Goal: Find contact information: Find contact information

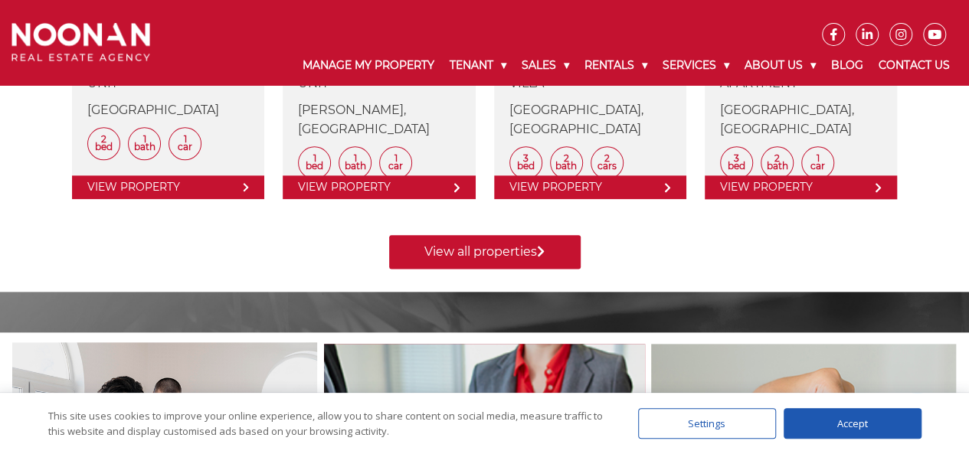
scroll to position [919, 0]
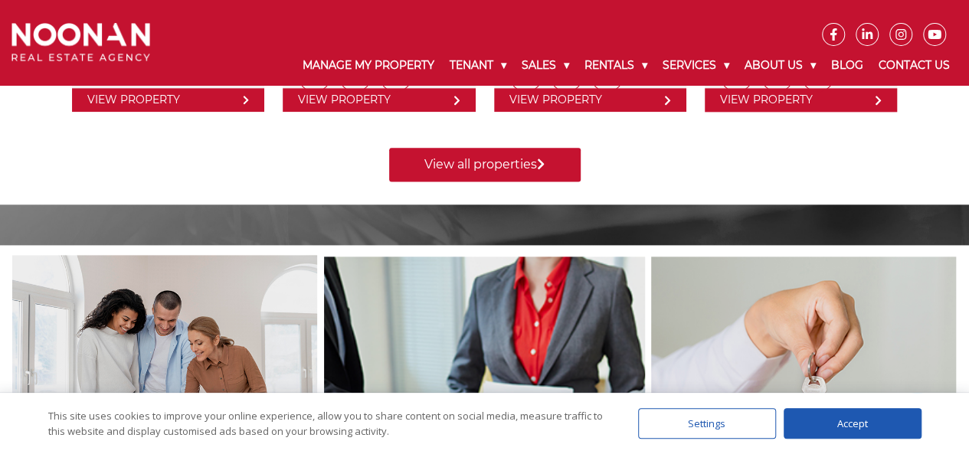
click at [839, 425] on div "Accept" at bounding box center [852, 423] width 138 height 31
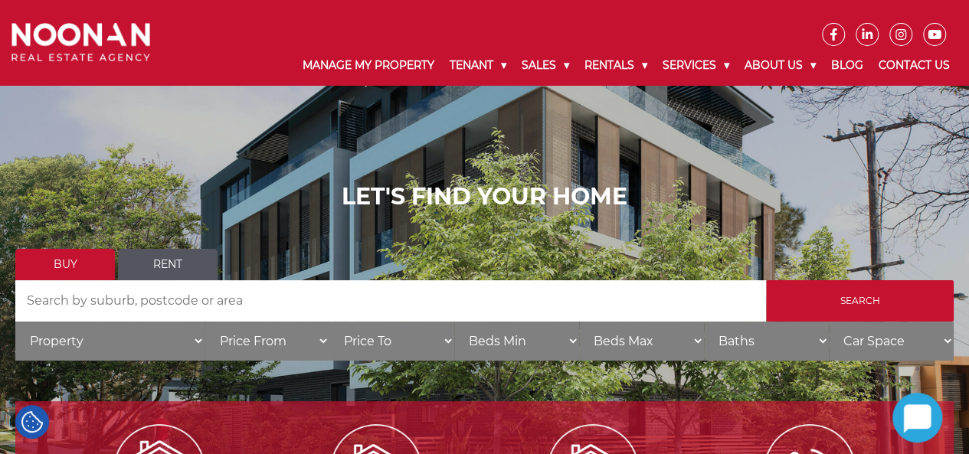
scroll to position [0, 0]
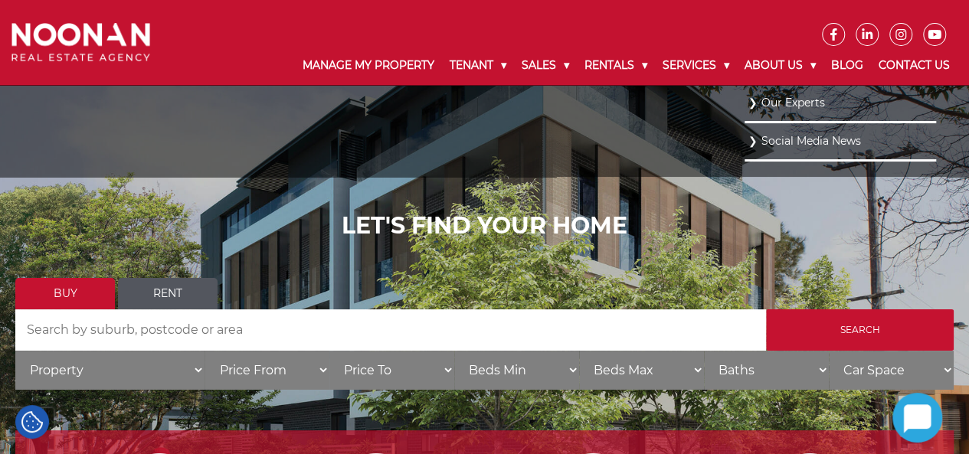
click at [749, 102] on link "Our Experts" at bounding box center [840, 103] width 184 height 21
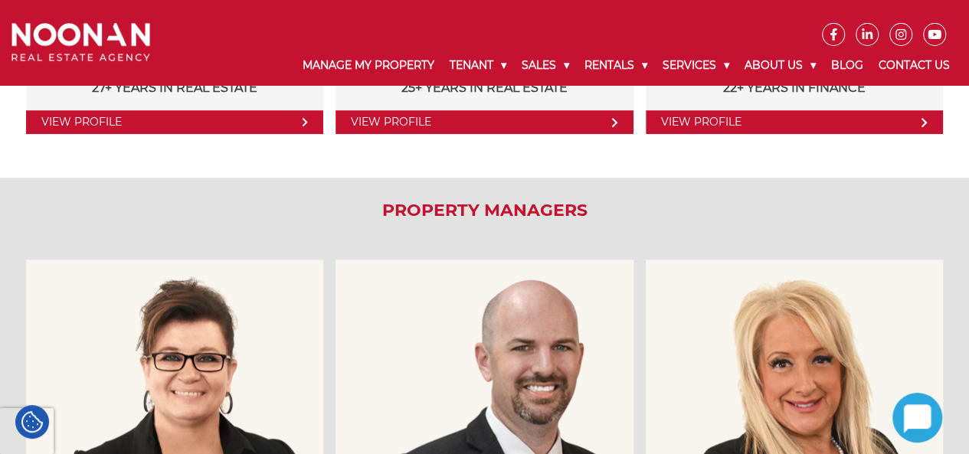
scroll to position [383, 0]
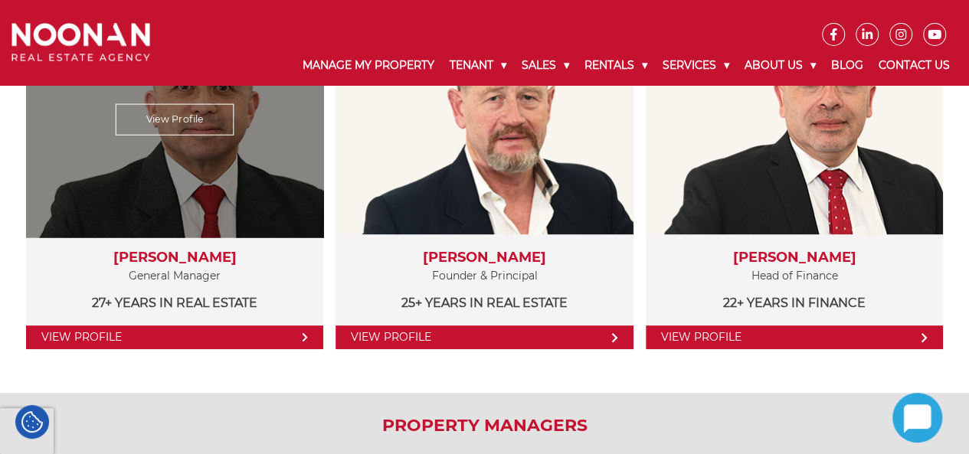
click at [184, 119] on link "View Profile" at bounding box center [175, 119] width 119 height 31
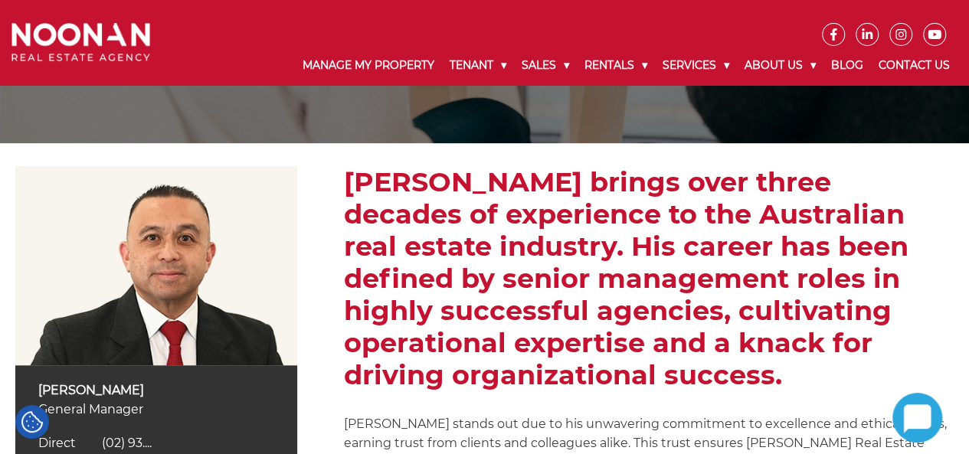
scroll to position [153, 0]
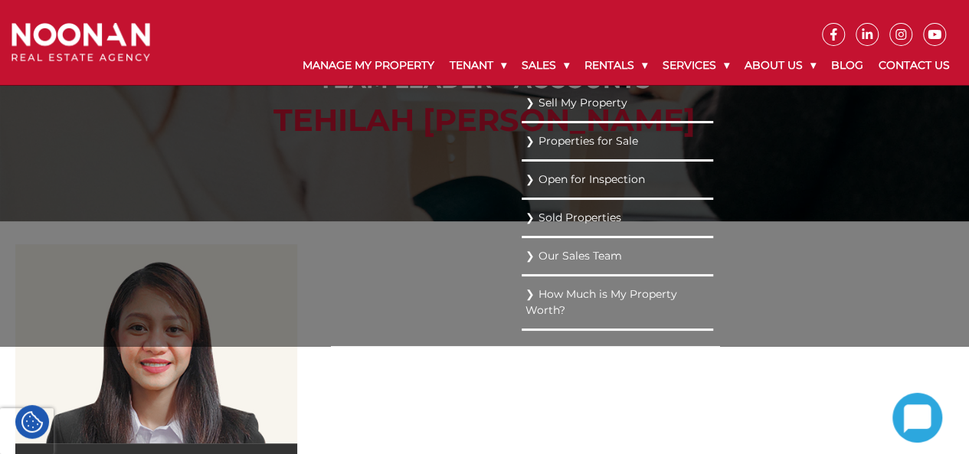
scroll to position [77, 0]
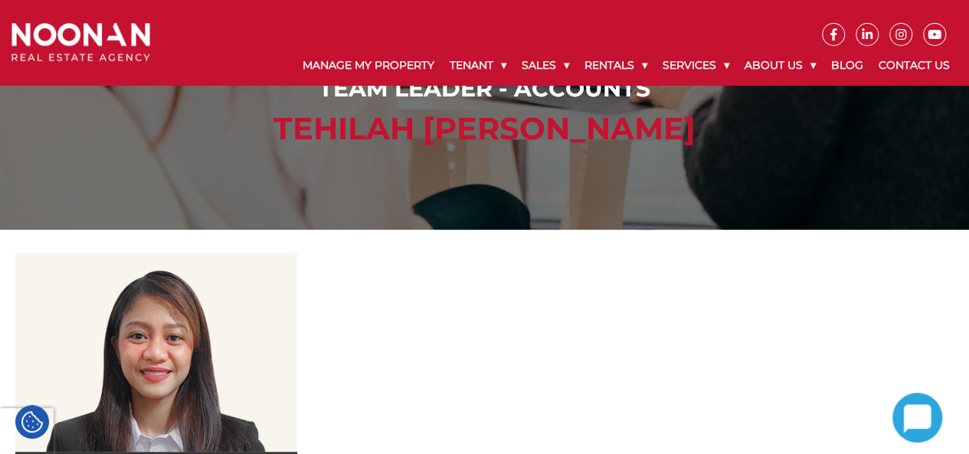
click at [372, 385] on div at bounding box center [649, 428] width 610 height 351
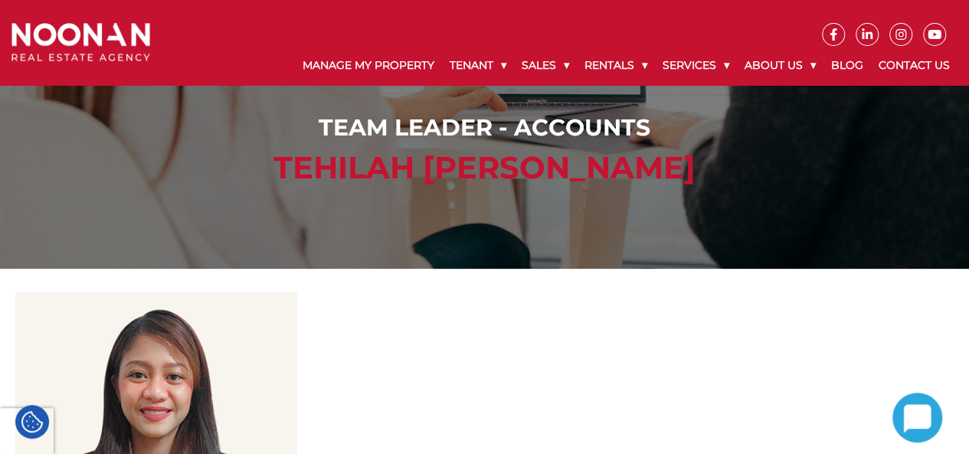
scroll to position [0, 0]
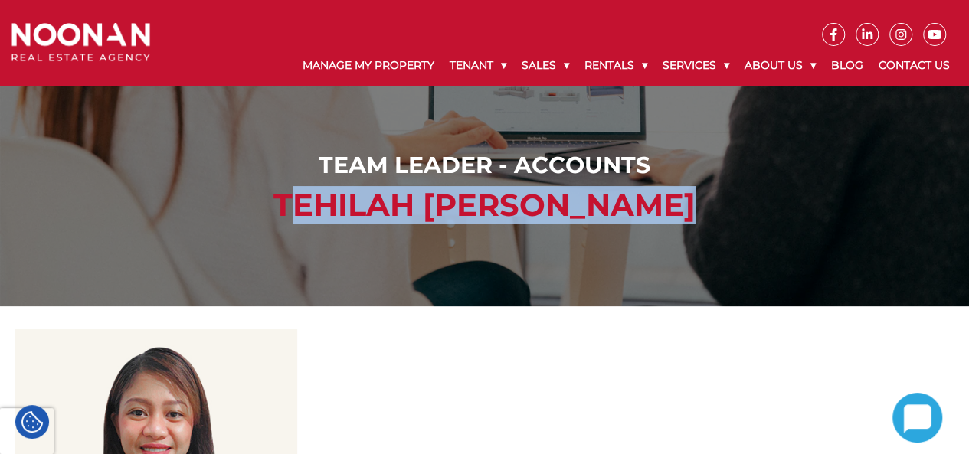
drag, startPoint x: 283, startPoint y: 209, endPoint x: 822, endPoint y: 215, distance: 539.9
click at [822, 215] on h2 "Tehilah Alven Cabbab" at bounding box center [484, 205] width 938 height 37
copy h2 "Tehilah Alven Cabbab"
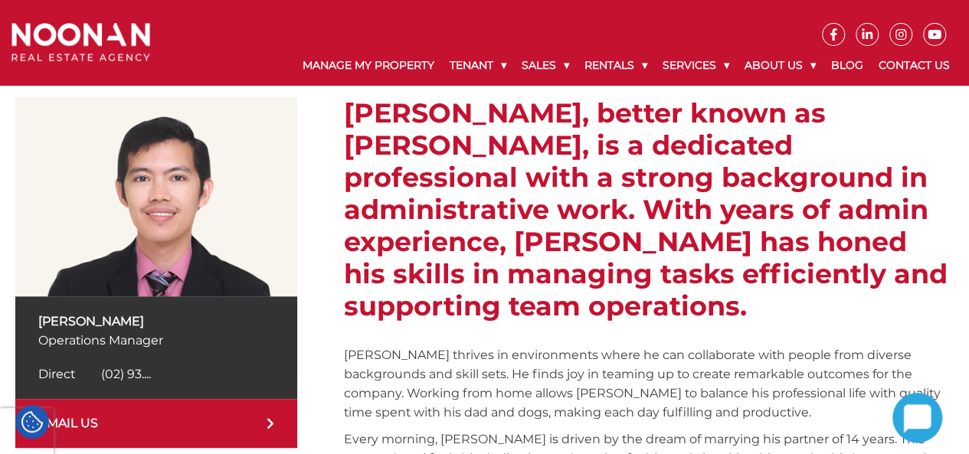
scroll to position [266, 0]
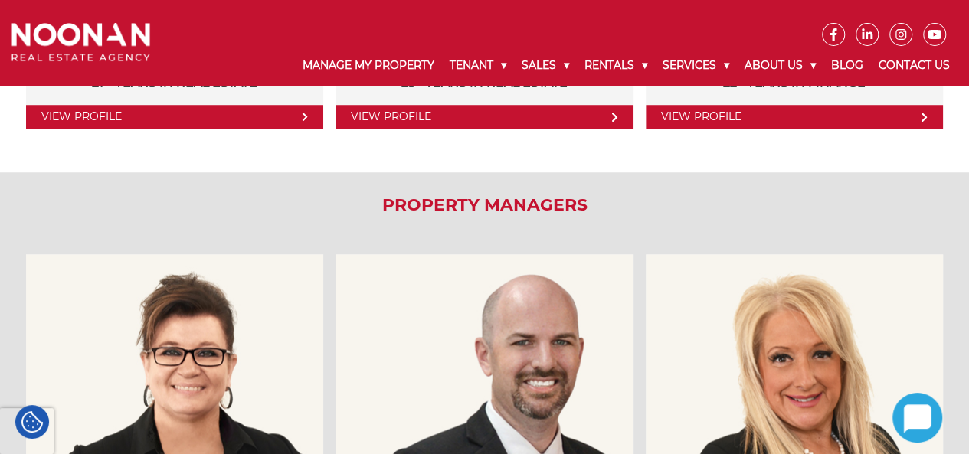
scroll to position [383, 0]
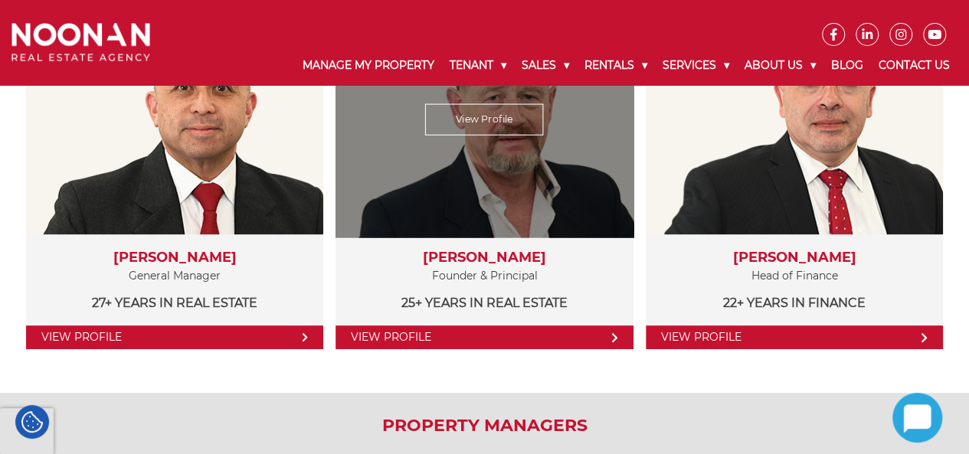
drag, startPoint x: 427, startPoint y: 258, endPoint x: 557, endPoint y: 257, distance: 131.0
click at [557, 257] on h3 "Michael Noonan" at bounding box center [484, 258] width 266 height 17
copy h3 "Michael Noonan"
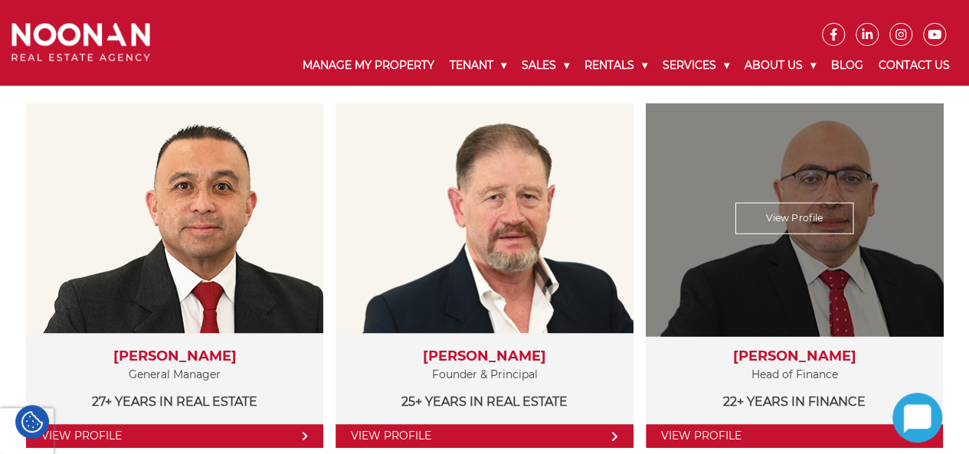
scroll to position [230, 0]
